Goal: Task Accomplishment & Management: Use online tool/utility

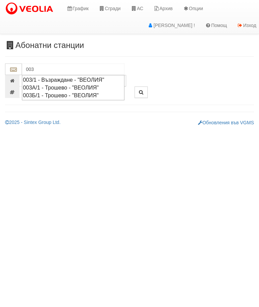
click at [56, 78] on div "003/1 - Възраждане - "ВЕОЛИЯ"" at bounding box center [73, 80] width 101 height 8
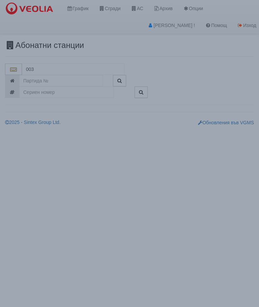
type input "003/1 - Възраждане - "ВЕОЛИЯ""
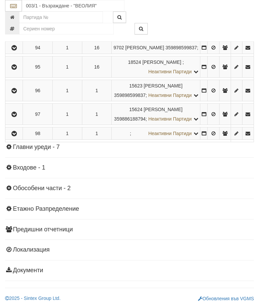
scroll to position [2457, 0]
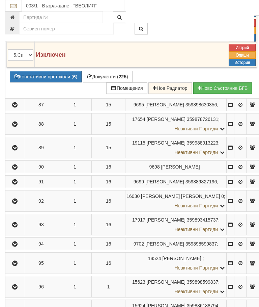
scroll to position [2118, 0]
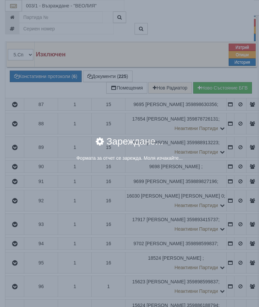
select select "8ac75930-9bfd-e511-80be-8d5a1dced85a"
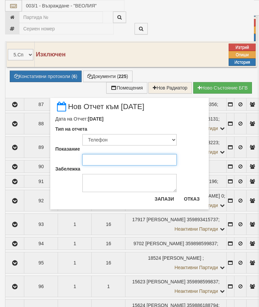
click at [96, 158] on input "Показание" at bounding box center [129, 159] width 95 height 11
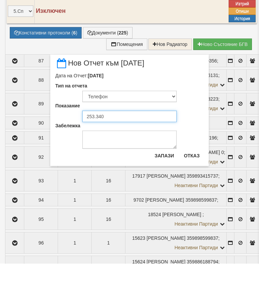
type input "253.340"
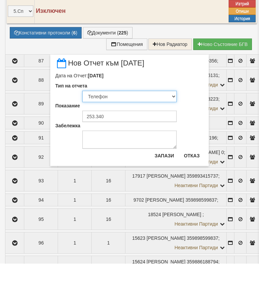
click at [99, 134] on select "Визуален Телефон Бележка Неосигурен достъп Самоотчет Служебно Дистанционен" at bounding box center [129, 139] width 95 height 11
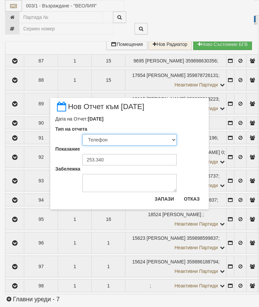
select select "89c75930-9bfd-e511-80be-8d5a1dced85a"
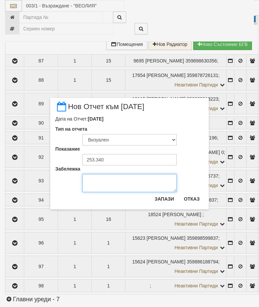
click at [107, 184] on textarea "Забележка" at bounding box center [129, 183] width 95 height 18
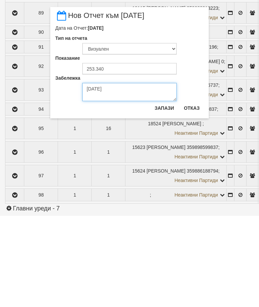
type textarea "05.09.2025"
click at [167, 194] on button "Запази" at bounding box center [165, 199] width 28 height 11
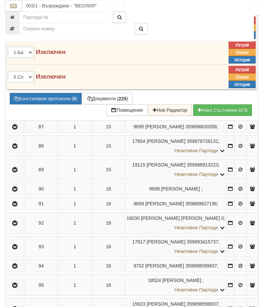
scroll to position [2095, 0]
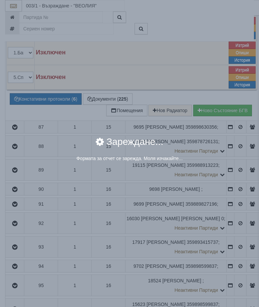
select select "8ac75930-9bfd-e511-80be-8d5a1dced85a"
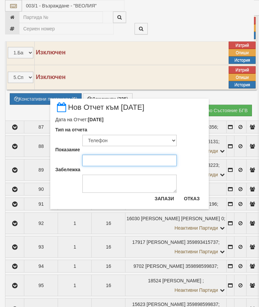
click at [99, 160] on input "Показание" at bounding box center [129, 160] width 95 height 11
type input "51.623"
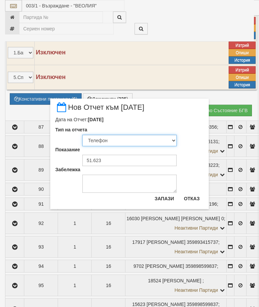
click at [104, 140] on select "Визуален Телефон Бележка Неосигурен достъп Самоотчет Служебно Дистанционен" at bounding box center [129, 140] width 95 height 11
select select "89c75930-9bfd-e511-80be-8d5a1dced85a"
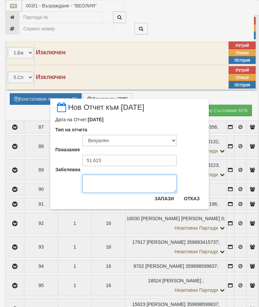
click at [104, 184] on textarea "Забележка" at bounding box center [129, 184] width 95 height 18
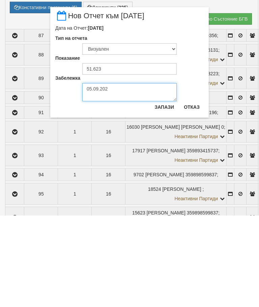
type textarea "05.09.2025"
click at [166, 193] on button "Запази" at bounding box center [165, 198] width 28 height 11
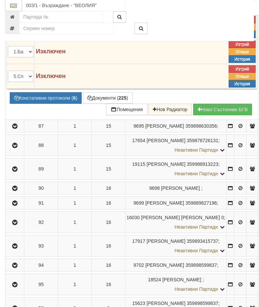
scroll to position [2094, 0]
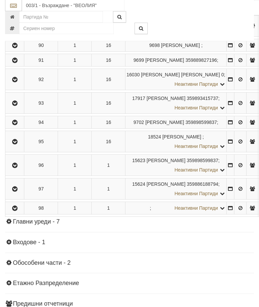
scroll to position [2094, 0]
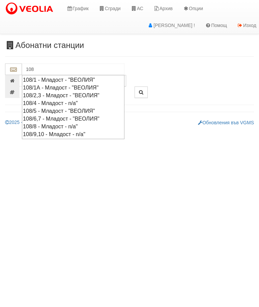
click at [64, 78] on div "108/1 - Младост - "ВЕОЛИЯ"" at bounding box center [73, 80] width 101 height 8
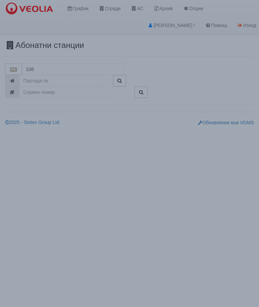
type input "108/1 - Младост - "ВЕОЛИЯ""
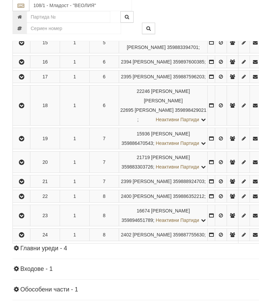
scroll to position [500, 0]
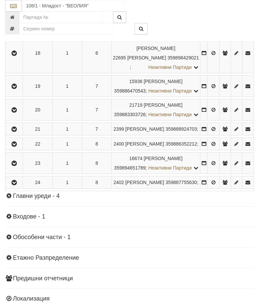
click at [16, 27] on icon "button" at bounding box center [14, 24] width 8 height 5
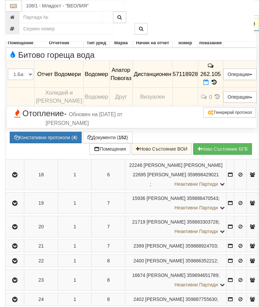
click at [209, 85] on icon at bounding box center [206, 82] width 5 height 6
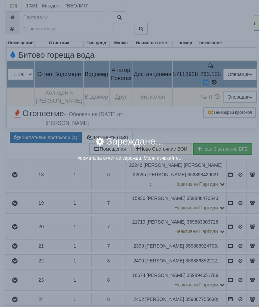
select select "8ac75930-9bfd-e511-80be-8d5a1dced85a"
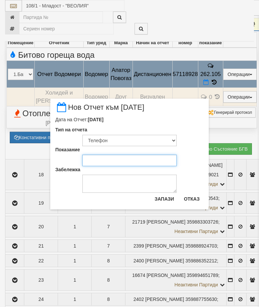
click at [97, 158] on input "Показание" at bounding box center [129, 160] width 95 height 11
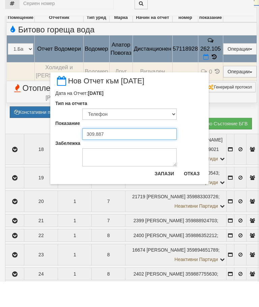
type input "309.887"
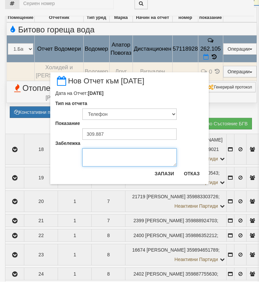
click at [99, 174] on textarea "Забележка" at bounding box center [129, 183] width 95 height 18
type textarea "05.09.2025 снимка Станимир"
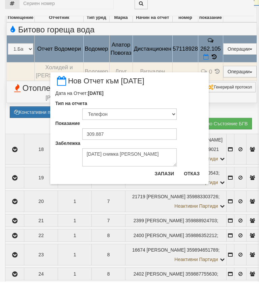
click at [164, 194] on button "Запази" at bounding box center [165, 199] width 28 height 11
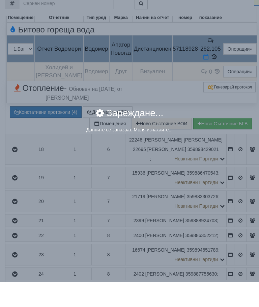
scroll to position [525, 0]
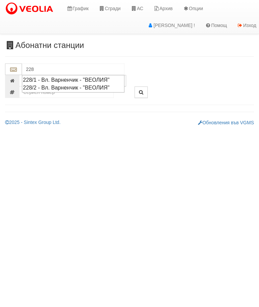
click at [79, 85] on div "228/2 - Вл. Варненчик - "ВЕОЛИЯ"" at bounding box center [73, 88] width 101 height 8
type input "228/2 - Вл. Варненчик - "ВЕОЛИЯ""
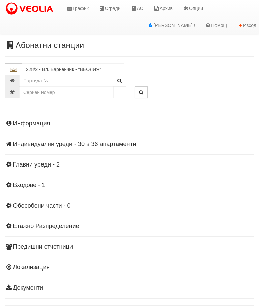
click at [64, 139] on div "Информация Параметри Брой Апартаменти: 36 Ползватели 07/2025 33 % 0 % 34" at bounding box center [129, 205] width 249 height 187
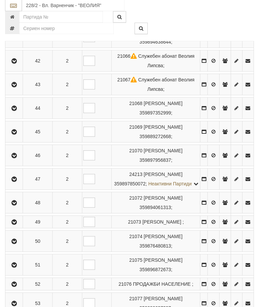
scroll to position [306, 0]
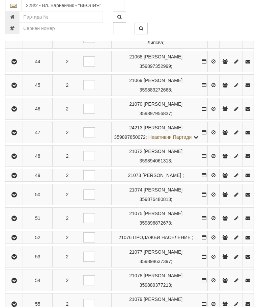
click at [13, 162] on button "button" at bounding box center [13, 156] width 15 height 10
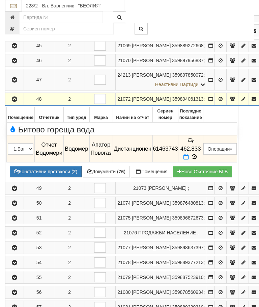
click at [102, 177] on button "Документи ( 76 )" at bounding box center [106, 171] width 47 height 11
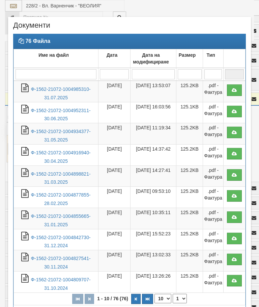
select select "10"
select select "1"
click at [64, 89] on link "Ф-1562-21072-1004985310-31.07.2025" at bounding box center [61, 93] width 60 height 14
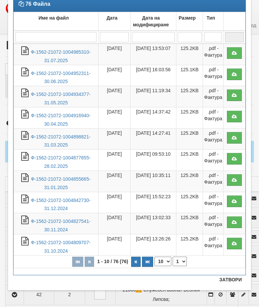
scroll to position [37, 0]
click at [229, 282] on button "Затвори" at bounding box center [231, 279] width 31 height 11
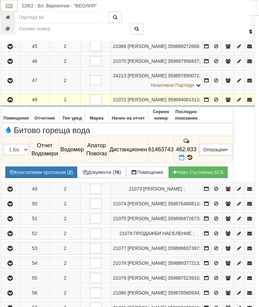
scroll to position [305, 3]
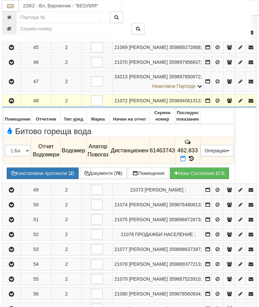
click at [6, 106] on button "button" at bounding box center [11, 101] width 16 height 10
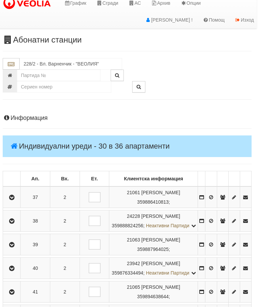
scroll to position [0, 2]
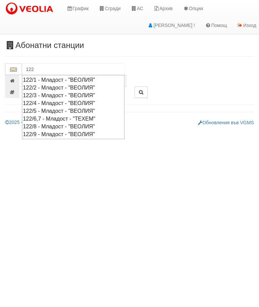
click at [88, 131] on div "122/9 - Младост - "ВЕОЛИЯ"" at bounding box center [73, 134] width 101 height 8
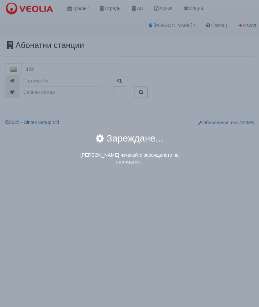
type input "122/9 - Младост - "ВЕОЛИЯ""
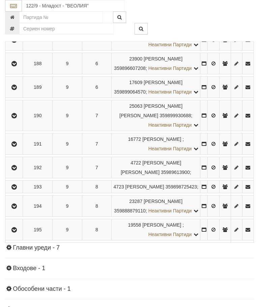
scroll to position [438, 0]
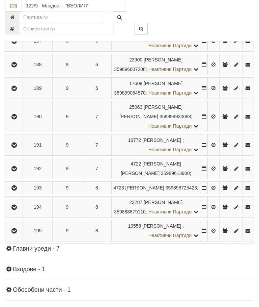
click at [15, 67] on icon "button" at bounding box center [14, 65] width 8 height 5
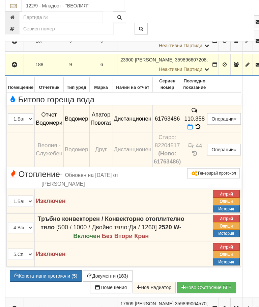
click at [193, 130] on icon at bounding box center [190, 127] width 5 height 6
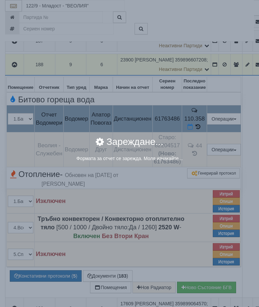
select select "8ac75930-9bfd-e511-80be-8d5a1dced85a"
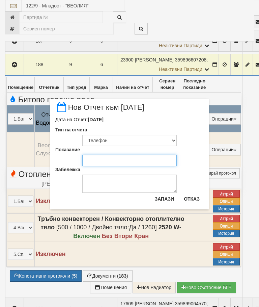
click at [101, 161] on input "Показание" at bounding box center [129, 160] width 95 height 11
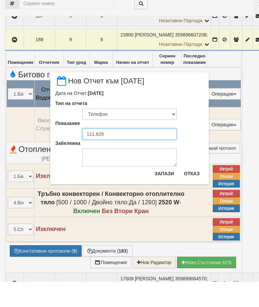
type input "111.629"
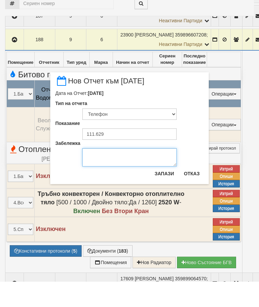
click at [107, 174] on textarea "Забележка" at bounding box center [129, 183] width 95 height 18
type textarea "[DATE]"
click at [169, 194] on button "Запази" at bounding box center [165, 199] width 28 height 11
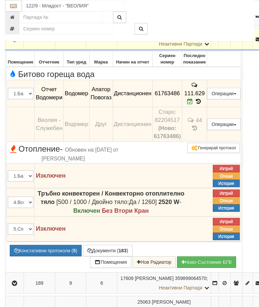
click at [18, 44] on button "button" at bounding box center [14, 39] width 16 height 10
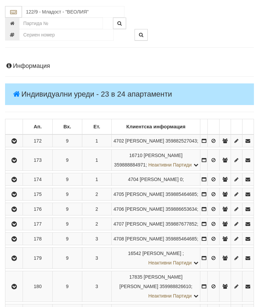
scroll to position [0, 0]
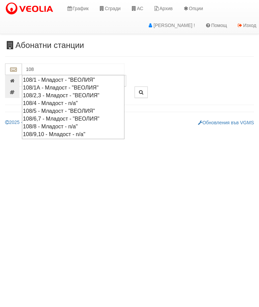
click at [84, 79] on div "108/1 - Младост - "ВЕОЛИЯ"" at bounding box center [73, 80] width 101 height 8
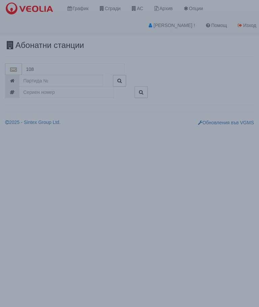
type input "108/1 - Младост - "ВЕОЛИЯ""
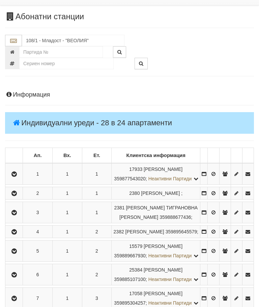
click at [14, 216] on icon "button" at bounding box center [14, 213] width 8 height 5
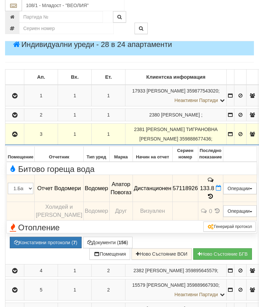
scroll to position [107, 0]
click at [102, 237] on button "Документи ( 156 )" at bounding box center [108, 242] width 50 height 11
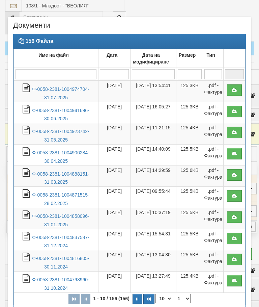
select select "10"
select select "1"
click at [61, 88] on link "Ф-0058-2381-1004974704-31.07.2025" at bounding box center [60, 93] width 57 height 14
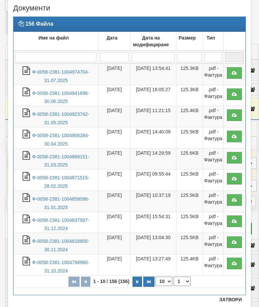
scroll to position [21, 0]
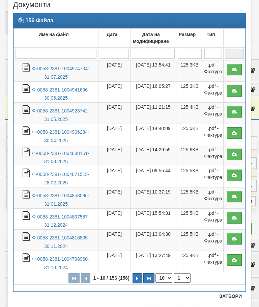
click at [233, 294] on button "Затвори" at bounding box center [231, 296] width 31 height 11
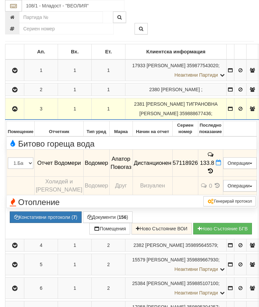
click at [220, 162] on icon at bounding box center [218, 163] width 5 height 6
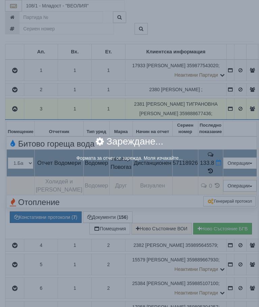
select select "8ac75930-9bfd-e511-80be-8d5a1dced85a"
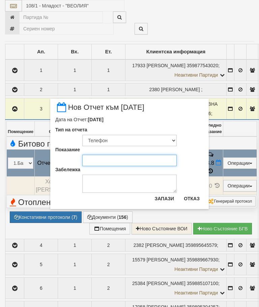
click at [100, 158] on input "Показание" at bounding box center [129, 160] width 95 height 11
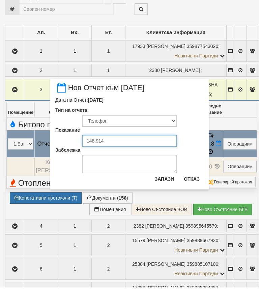
type input "148.914"
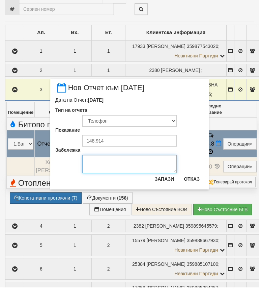
click at [99, 175] on textarea "Забележка" at bounding box center [129, 184] width 95 height 18
type textarea "05.09.2025 снимка"
click at [168, 175] on textarea "05.09.2025 снимка" at bounding box center [129, 184] width 95 height 18
click at [166, 193] on button "Запази" at bounding box center [165, 198] width 28 height 11
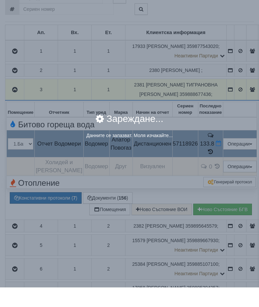
scroll to position [152, 0]
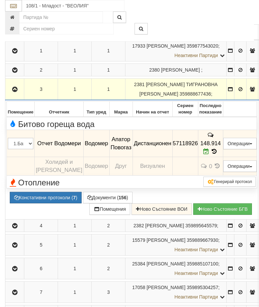
click at [14, 81] on td at bounding box center [14, 90] width 19 height 22
click at [17, 87] on icon "button" at bounding box center [15, 89] width 8 height 5
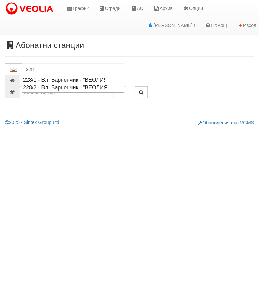
click at [60, 86] on div "228/2 - Вл. Варненчик - "ВЕОЛИЯ"" at bounding box center [73, 88] width 101 height 8
type input "228/2 - Вл. Варненчик - "ВЕОЛИЯ""
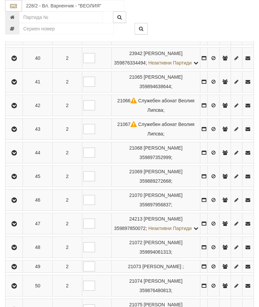
scroll to position [254, 0]
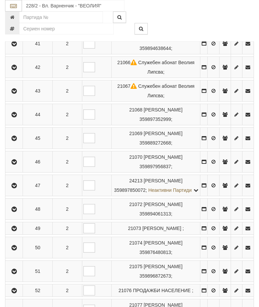
click at [13, 212] on icon "button" at bounding box center [14, 209] width 8 height 5
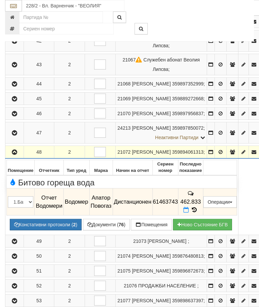
click at [189, 213] on icon at bounding box center [186, 210] width 5 height 6
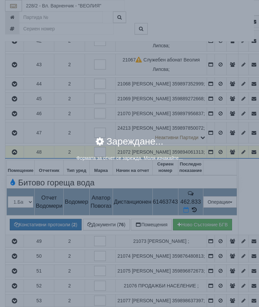
select select "8ac75930-9bfd-e511-80be-8d5a1dced85a"
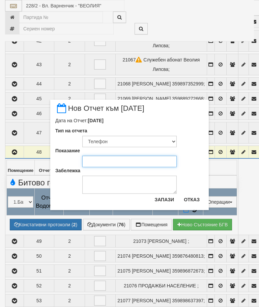
click at [100, 162] on input "Показание" at bounding box center [129, 161] width 95 height 11
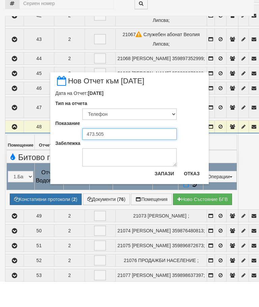
type input "473.505"
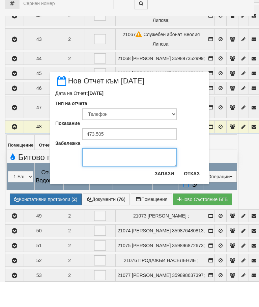
click at [97, 174] on textarea "Забележка" at bounding box center [129, 183] width 95 height 18
type textarea "[DATE]"
click at [168, 194] on button "Запази" at bounding box center [165, 199] width 28 height 11
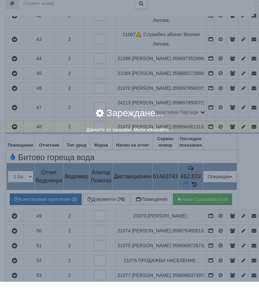
scroll to position [279, 0]
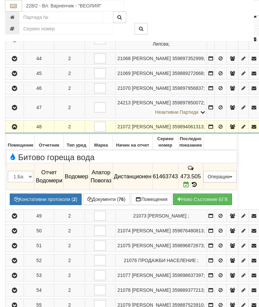
click at [13, 129] on icon "button" at bounding box center [14, 127] width 8 height 5
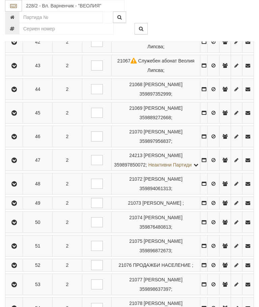
click at [14, 187] on icon "button" at bounding box center [14, 184] width 8 height 5
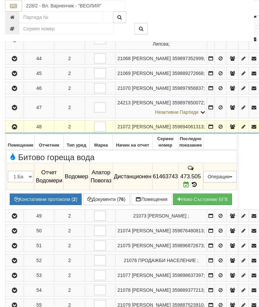
click at [15, 132] on button "button" at bounding box center [14, 127] width 16 height 10
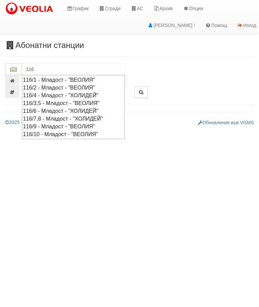
click at [58, 101] on div "116/3,5 - Младост - "ВЕОЛИЯ"" at bounding box center [73, 103] width 101 height 8
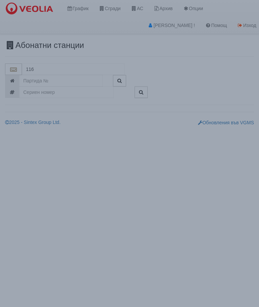
type input "116/3,5 - Младост - "ВЕОЛИЯ""
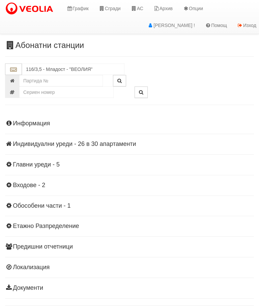
click at [76, 138] on div "Информация Параметри Брой Апартаменти: 30 Ползватели 07/2025 10 % 0 % 33" at bounding box center [129, 205] width 249 height 187
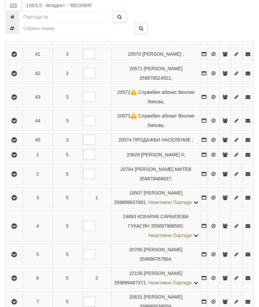
scroll to position [375, 0]
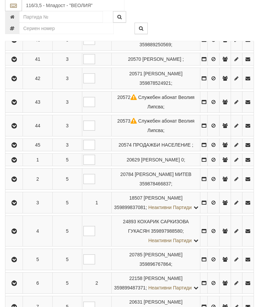
click at [17, 182] on icon "button" at bounding box center [14, 179] width 8 height 5
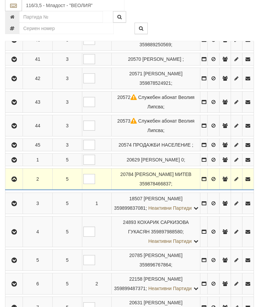
scroll to position [376, 0]
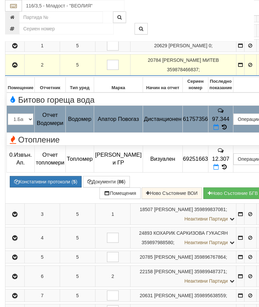
click at [0, 0] on button "Редакция / Протокол" at bounding box center [0, 0] width 0 height 0
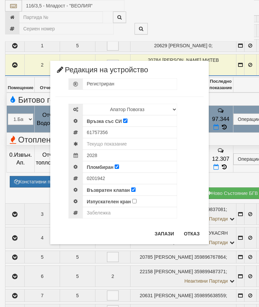
click at [194, 230] on button "Отказ" at bounding box center [192, 233] width 24 height 11
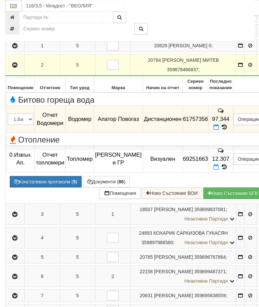
click at [11, 68] on icon "button" at bounding box center [15, 65] width 8 height 5
